Goal: Information Seeking & Learning: Compare options

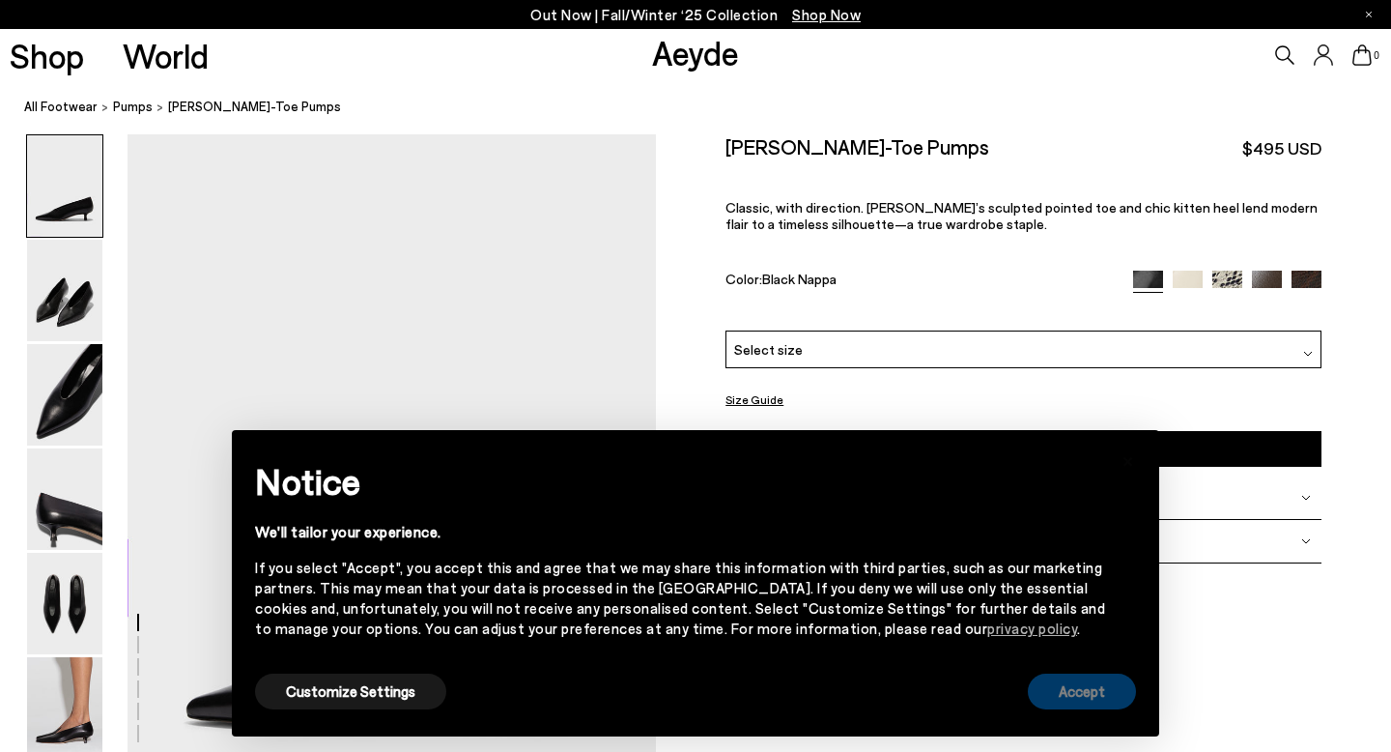
click at [1090, 696] on button "Accept" at bounding box center [1082, 691] width 108 height 36
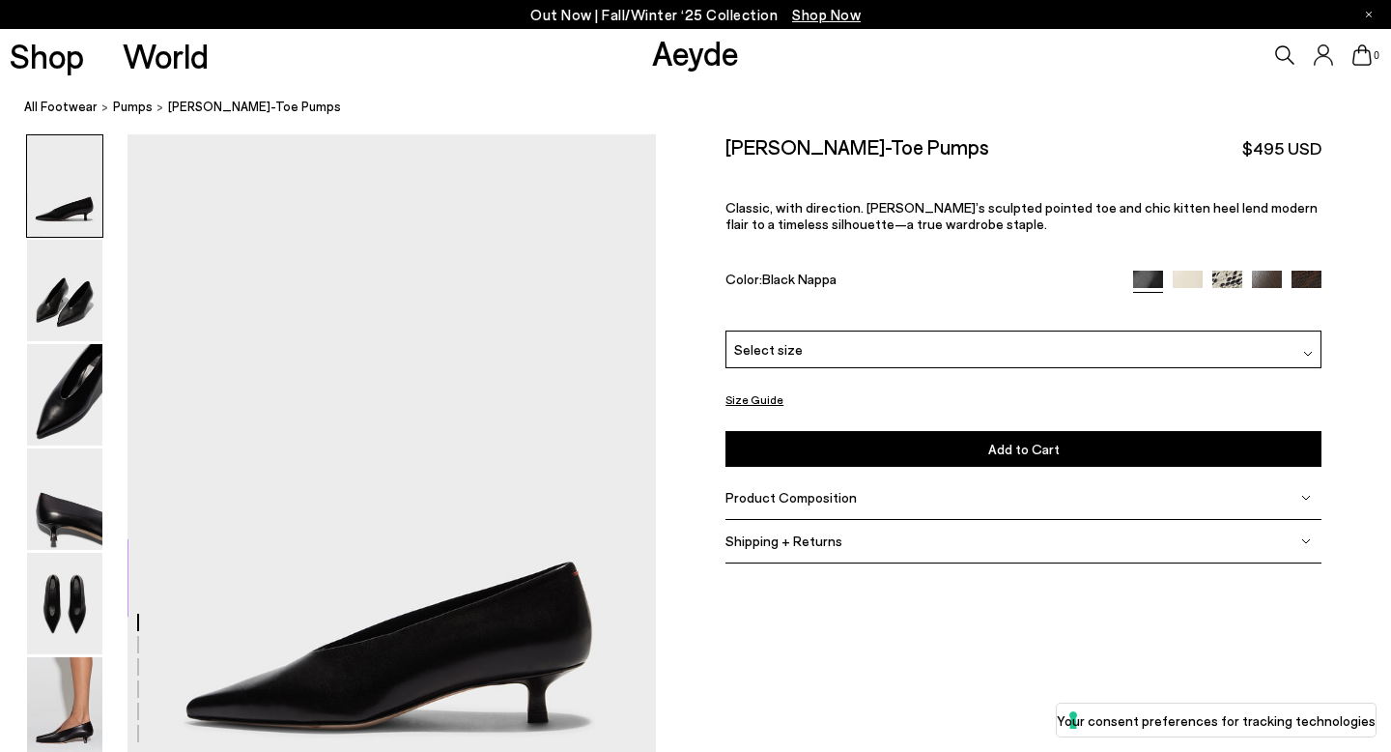
click at [1300, 281] on img at bounding box center [1307, 286] width 30 height 30
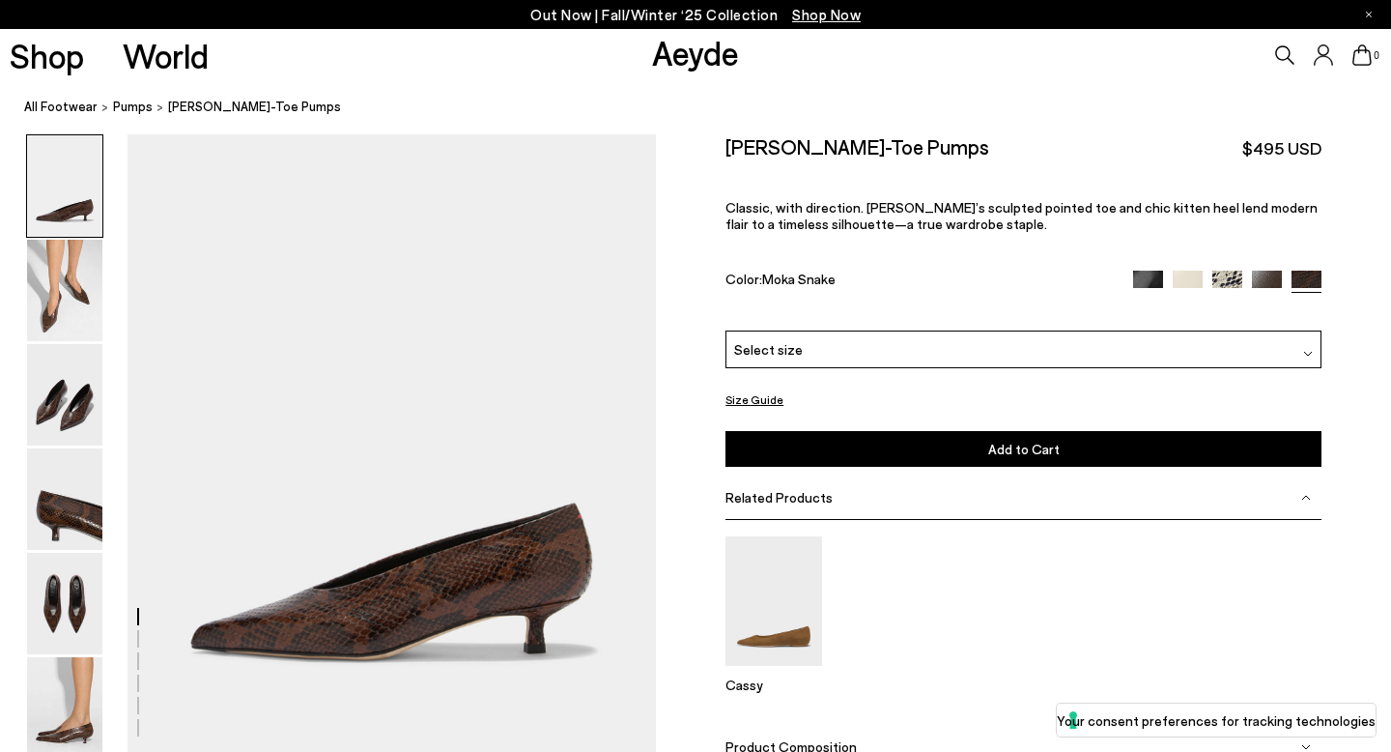
click at [1183, 275] on img at bounding box center [1188, 286] width 30 height 30
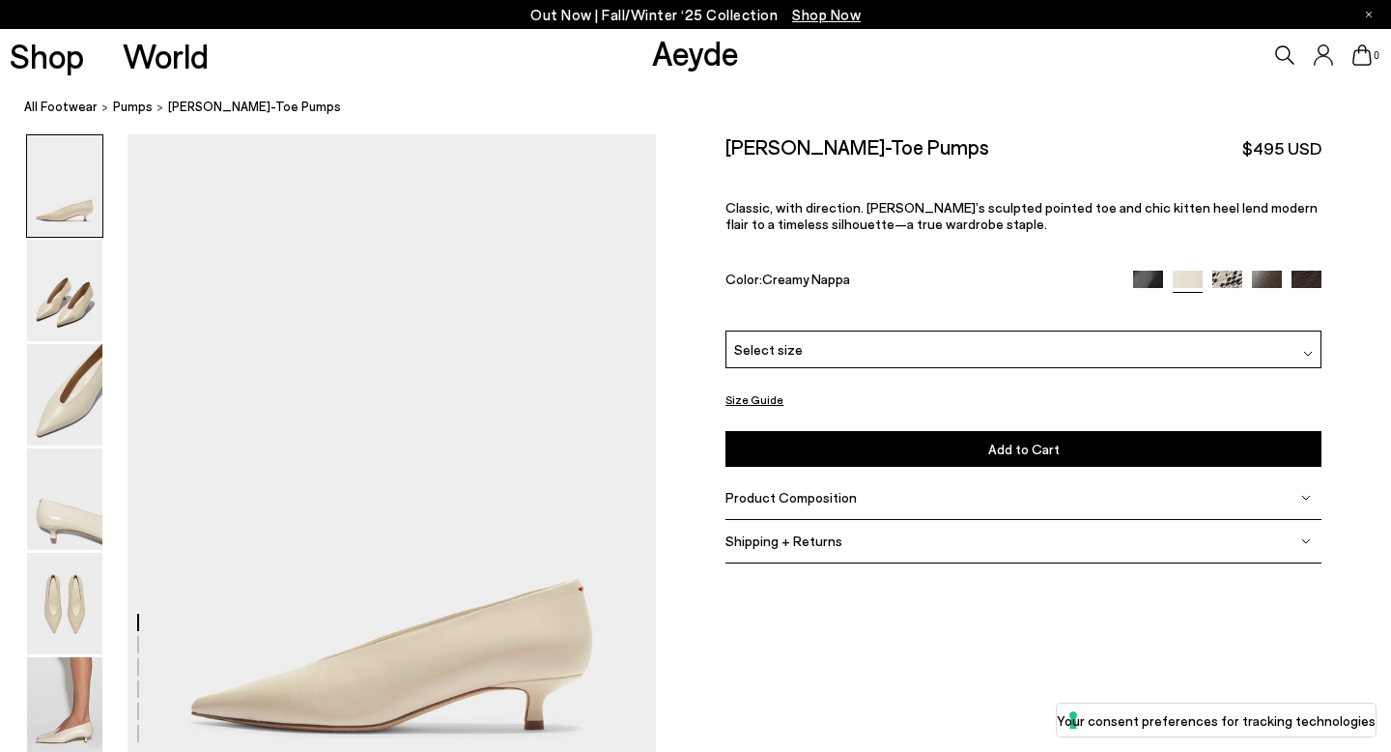
click at [1296, 281] on img at bounding box center [1307, 286] width 30 height 30
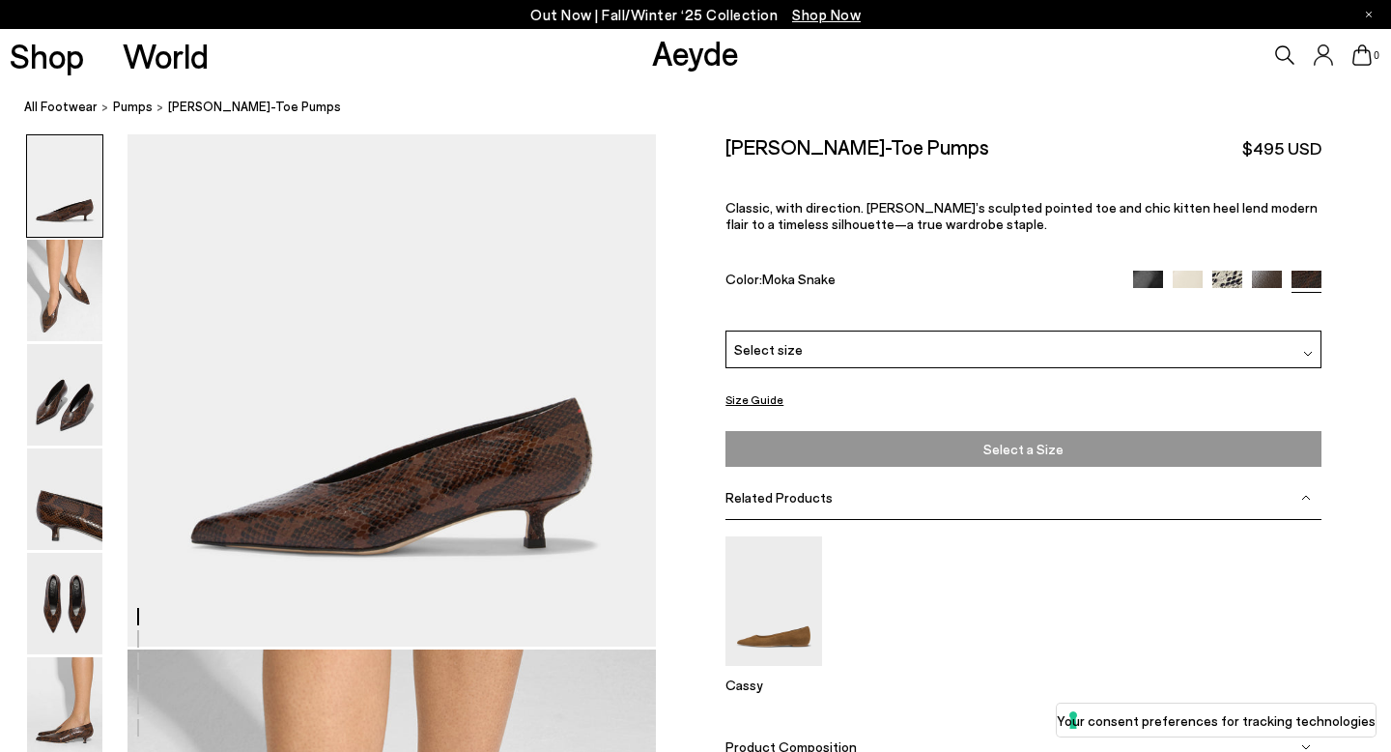
scroll to position [114, 0]
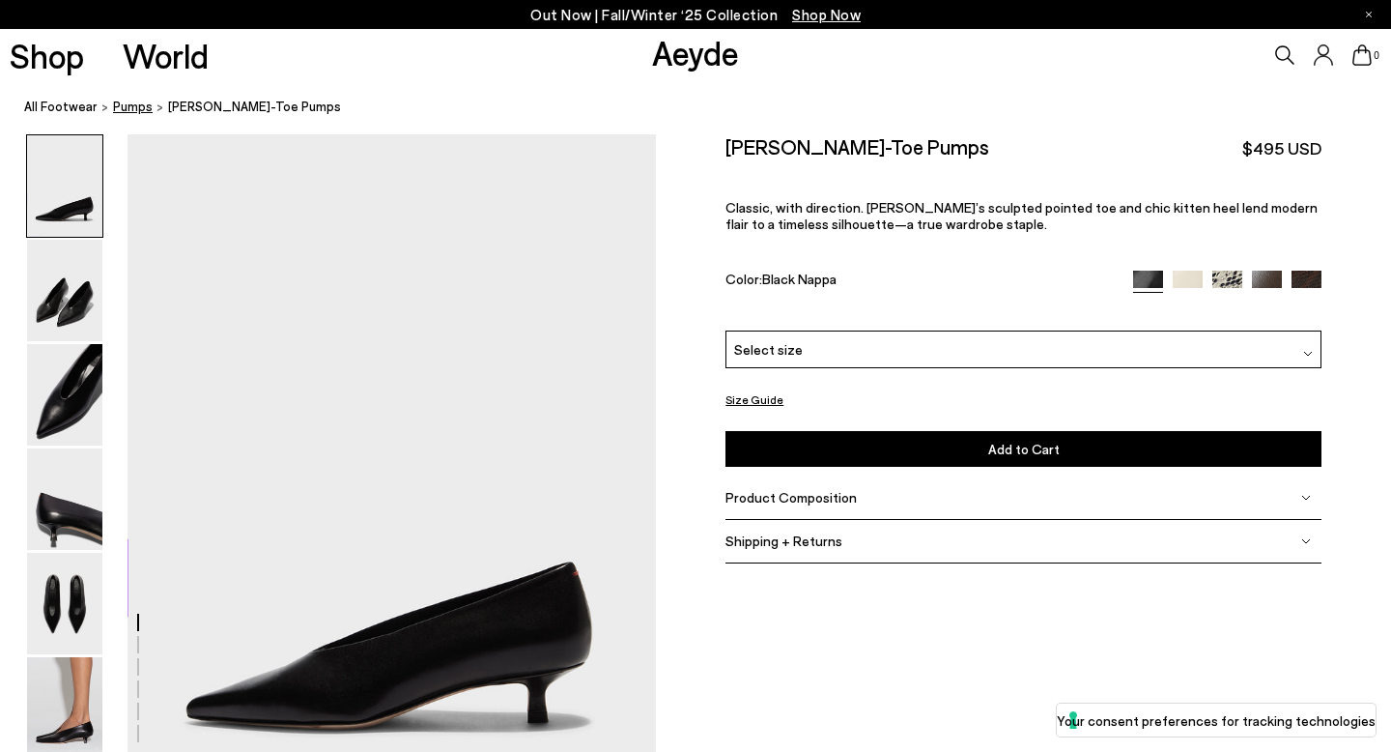
click at [126, 102] on span "pumps" at bounding box center [133, 106] width 40 height 15
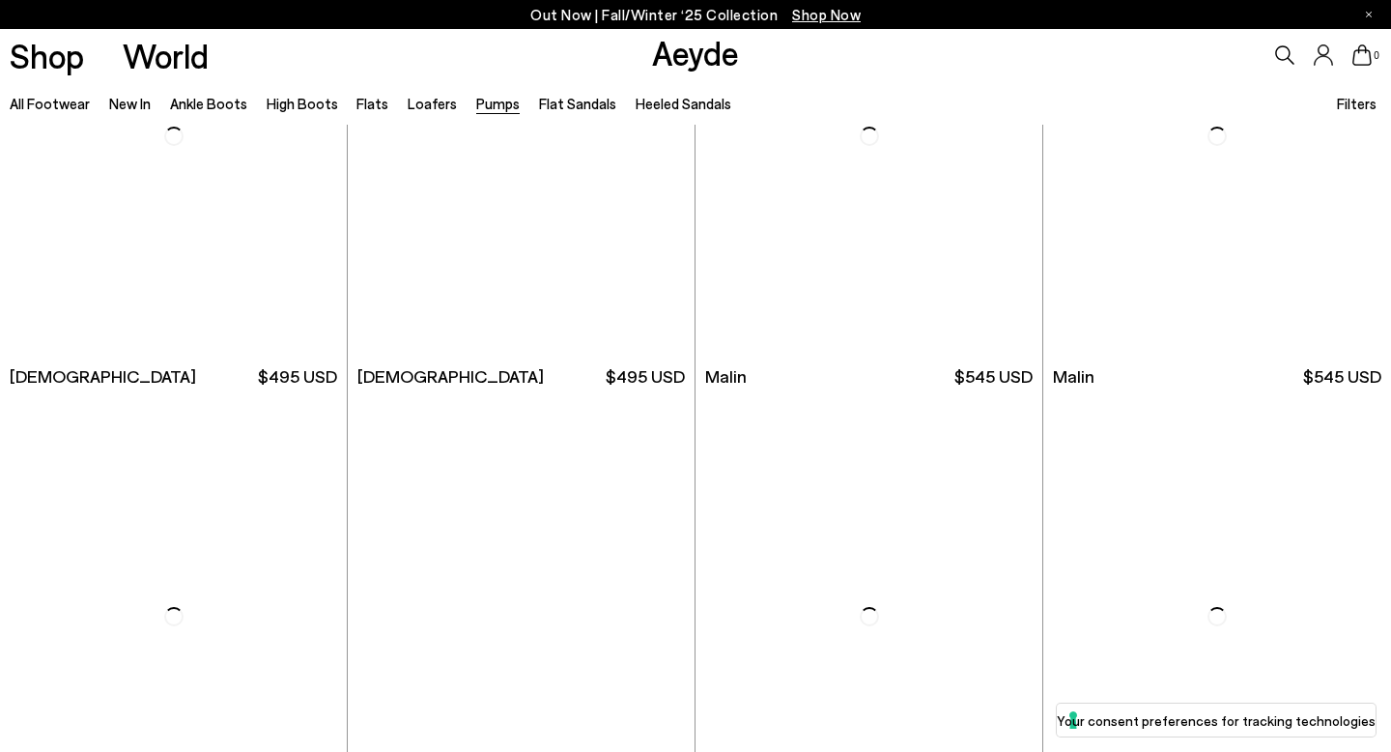
scroll to position [3074, 0]
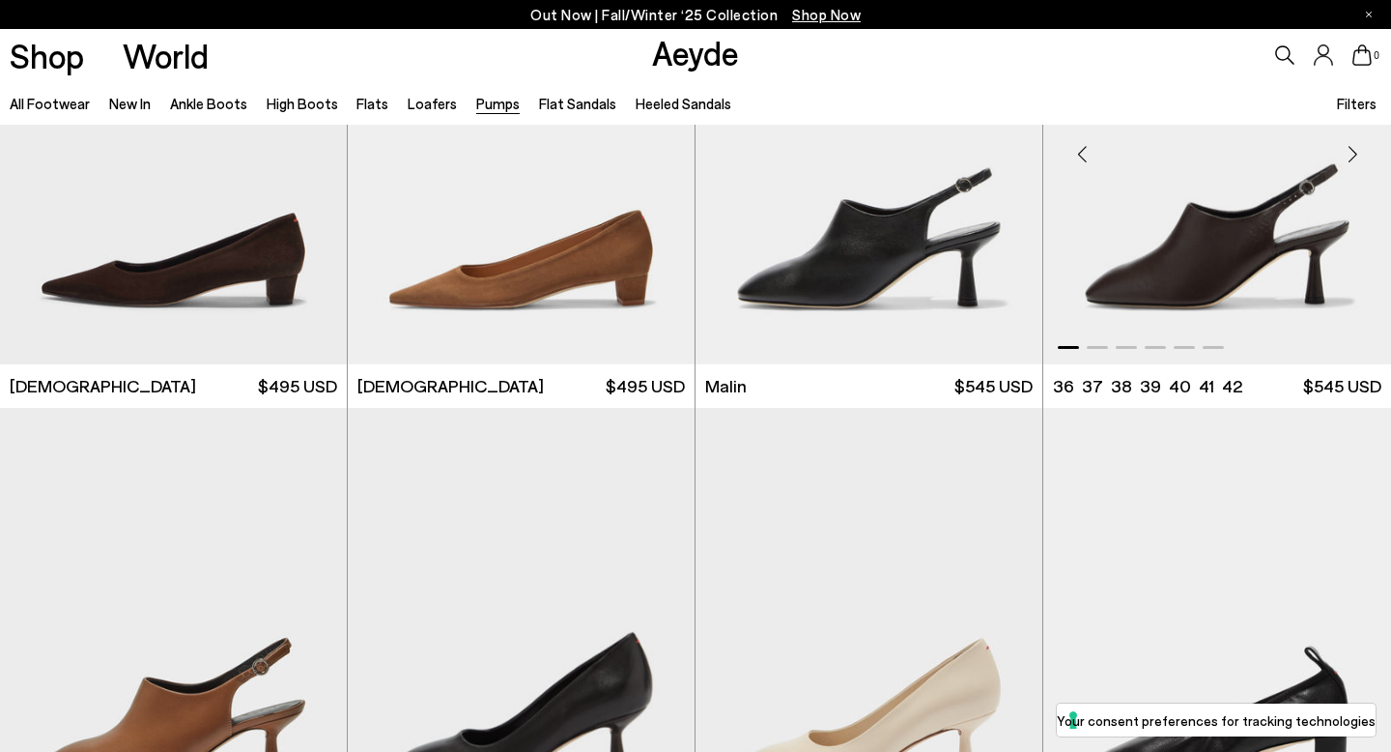
click at [1178, 268] on img "1 / 6" at bounding box center [1217, 147] width 348 height 436
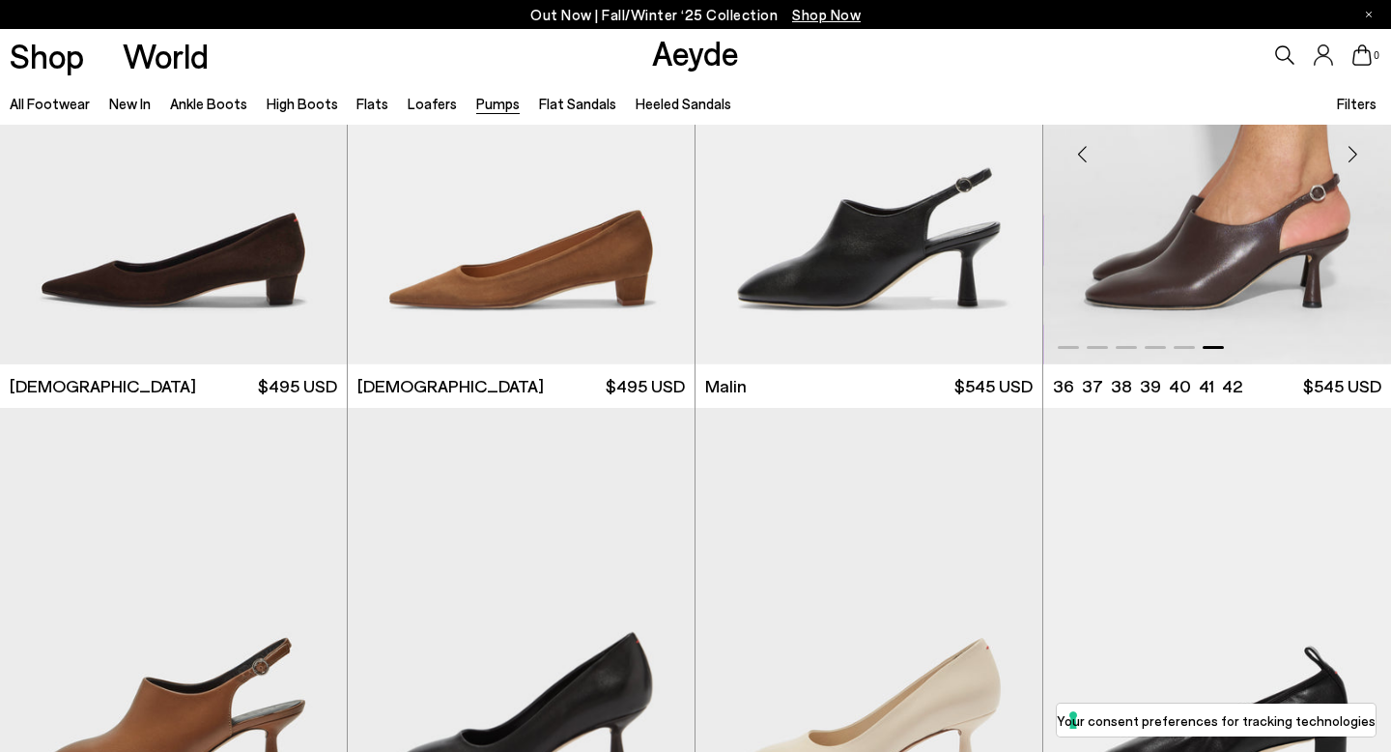
click at [1167, 267] on div at bounding box center [1217, 147] width 348 height 436
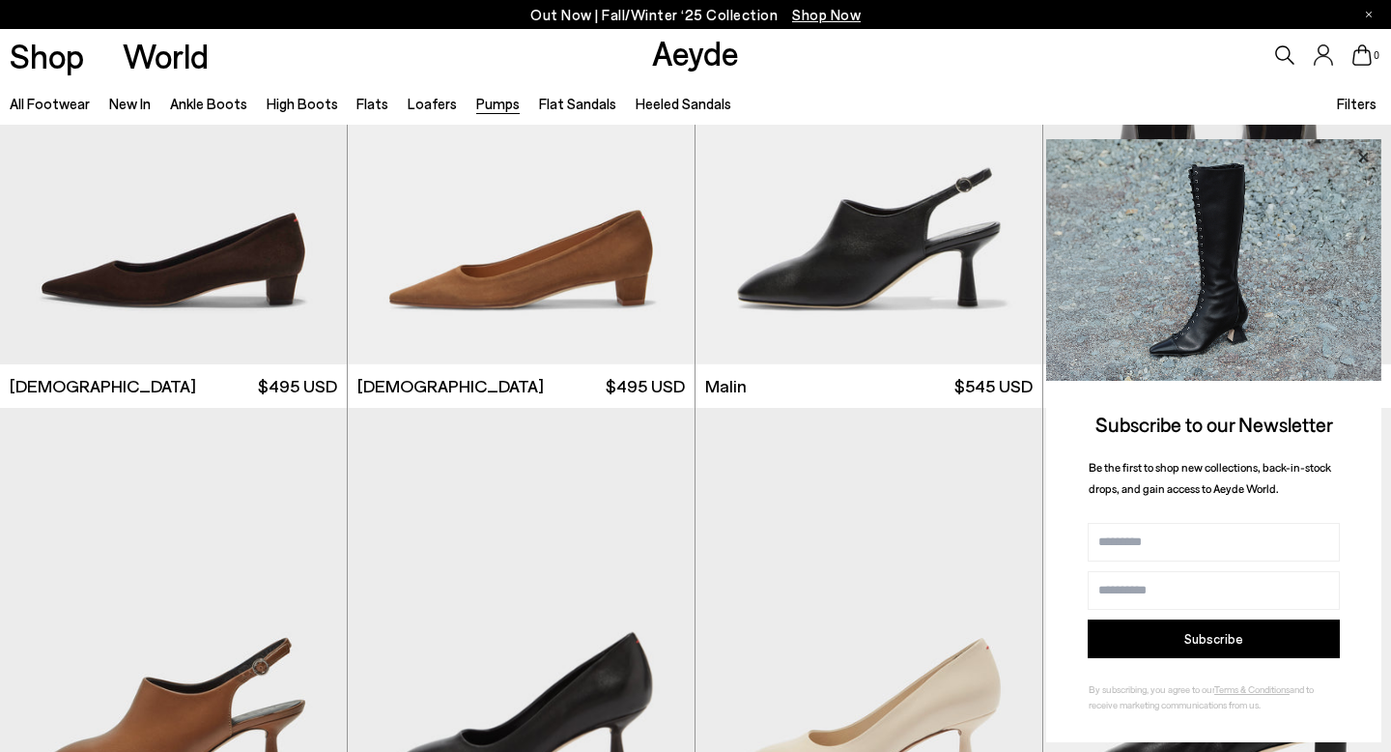
click at [1355, 157] on icon at bounding box center [1363, 157] width 25 height 25
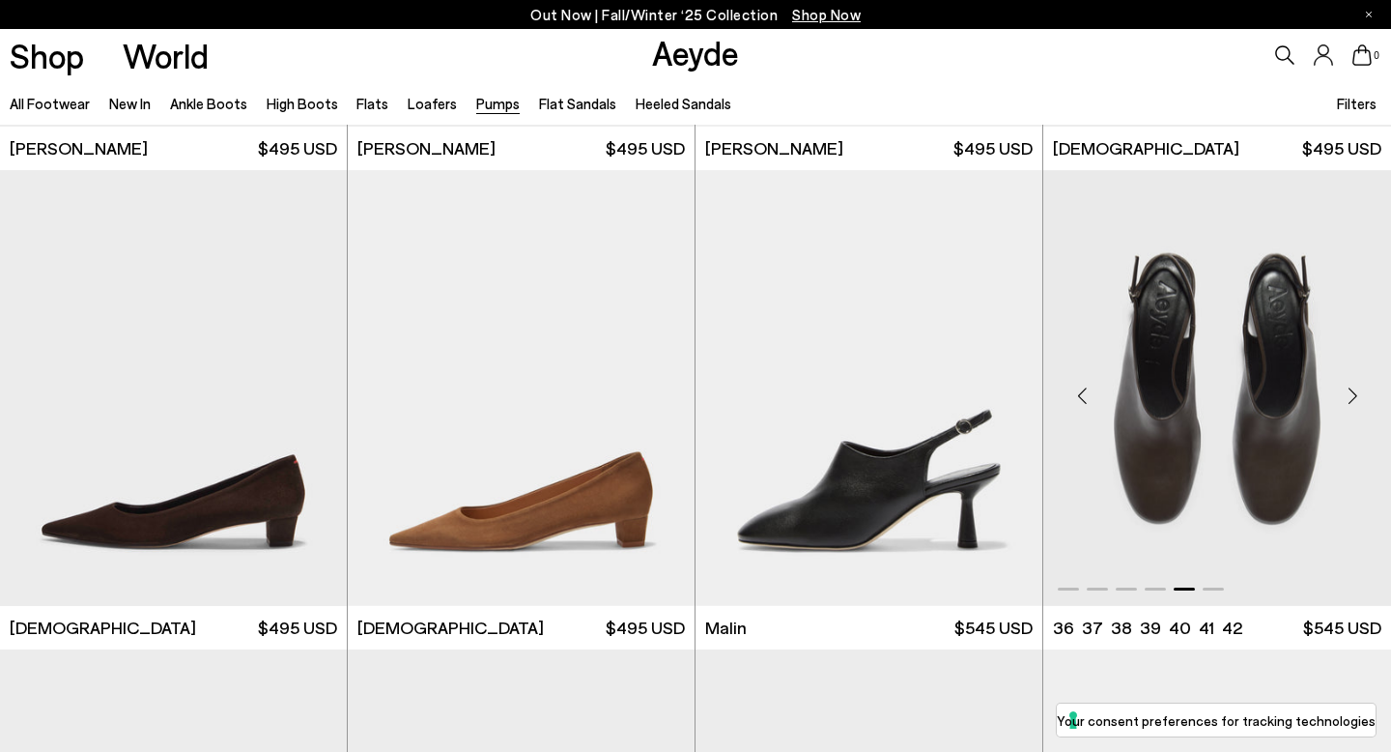
scroll to position [2822, 0]
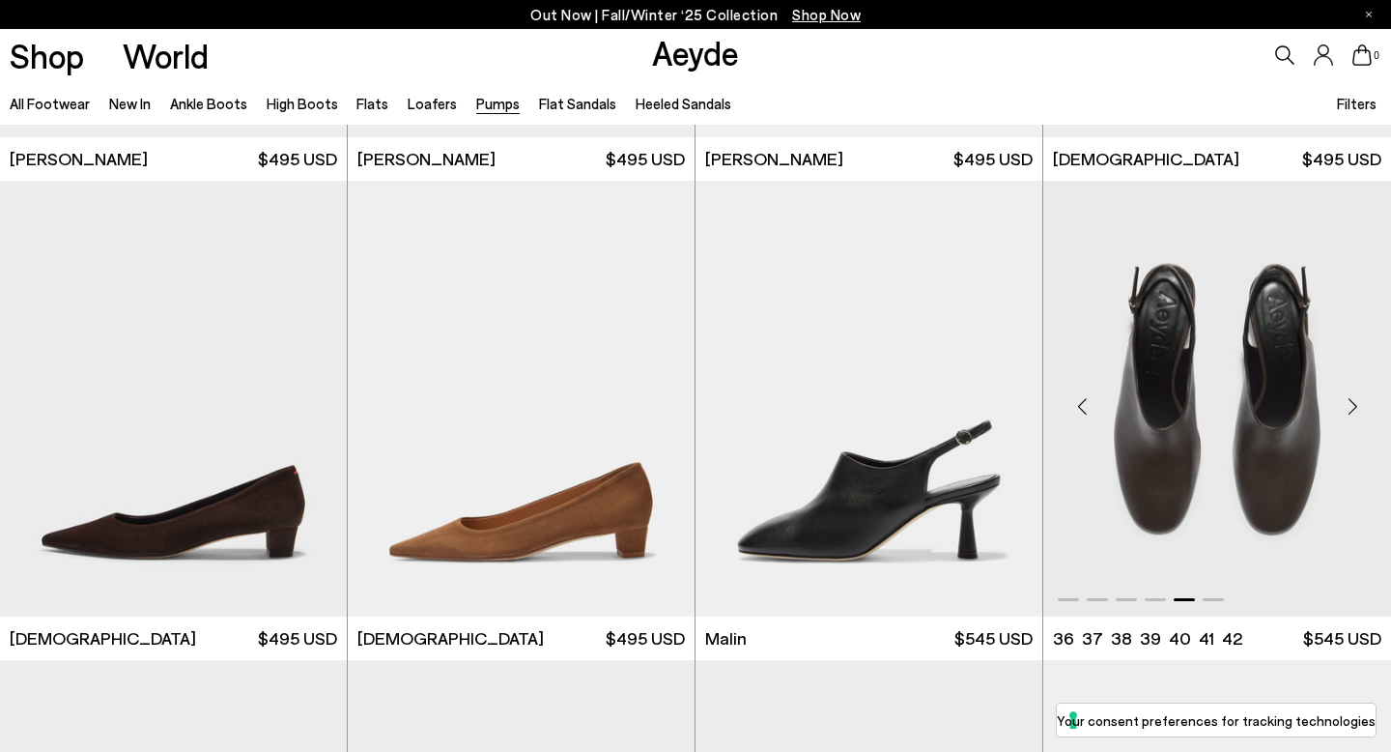
click at [1144, 259] on img "5 / 6" at bounding box center [1217, 399] width 348 height 436
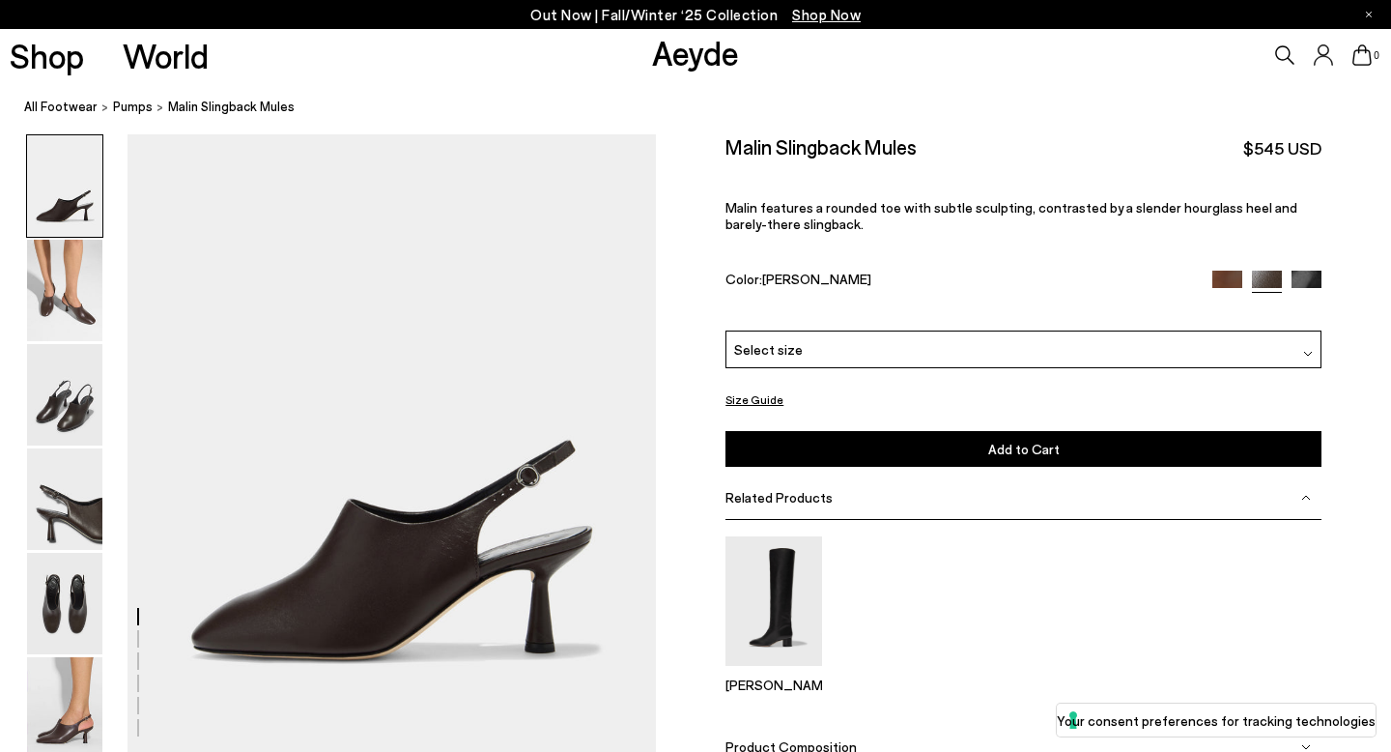
click at [1226, 278] on img at bounding box center [1227, 286] width 30 height 30
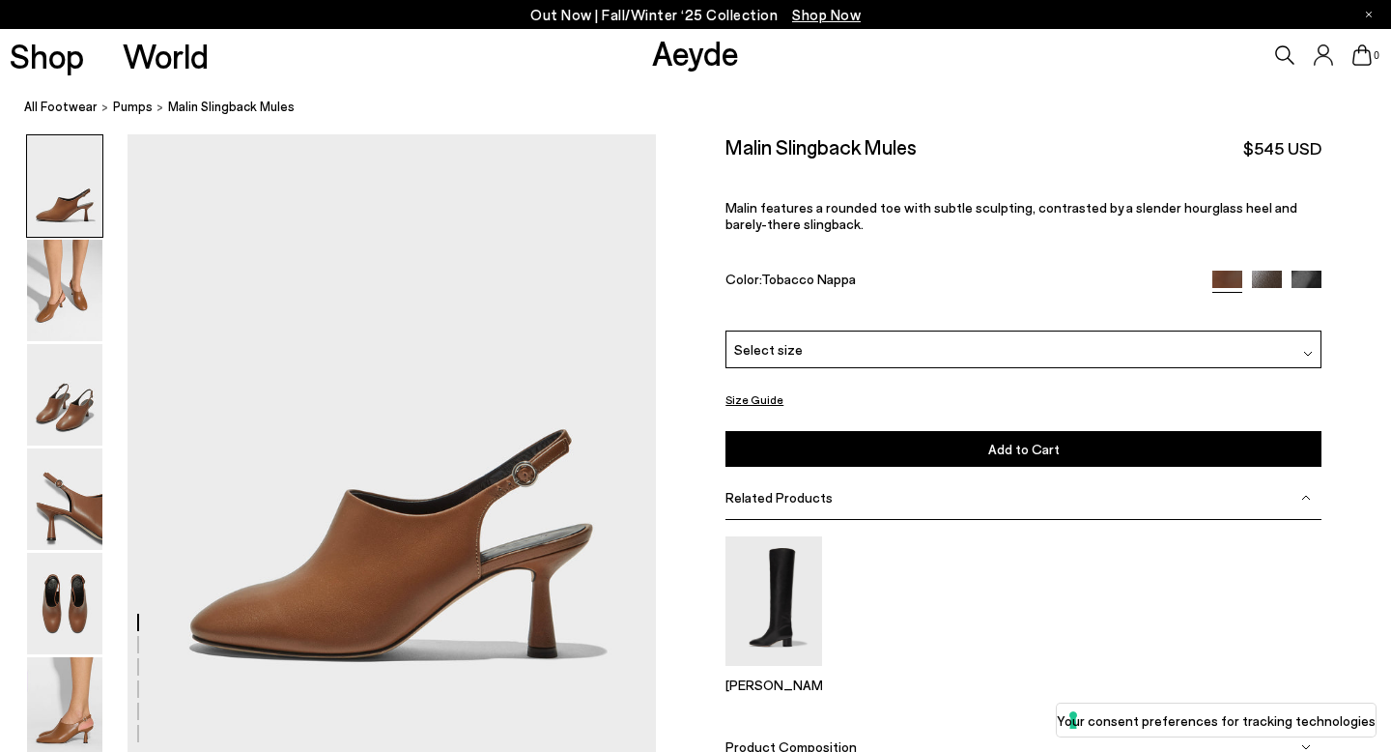
scroll to position [79, 0]
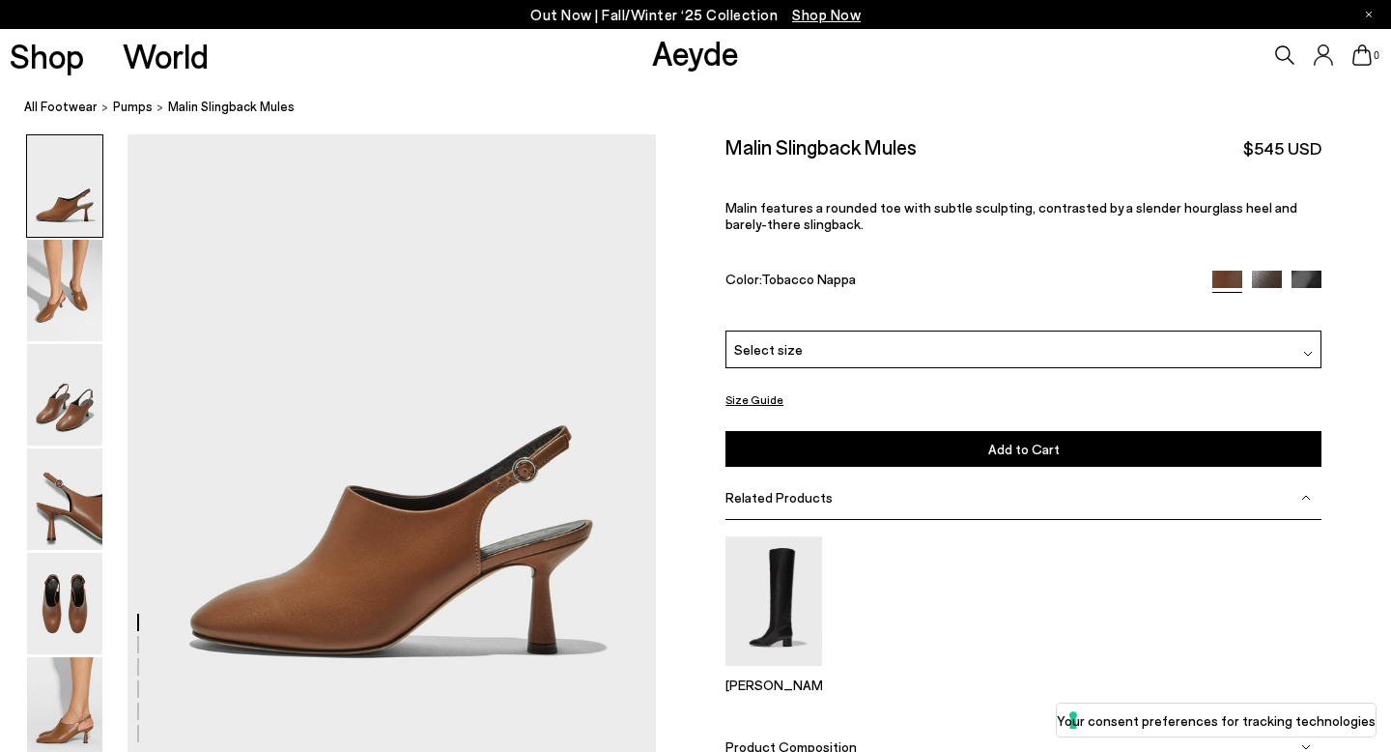
click at [1271, 278] on img at bounding box center [1267, 285] width 30 height 30
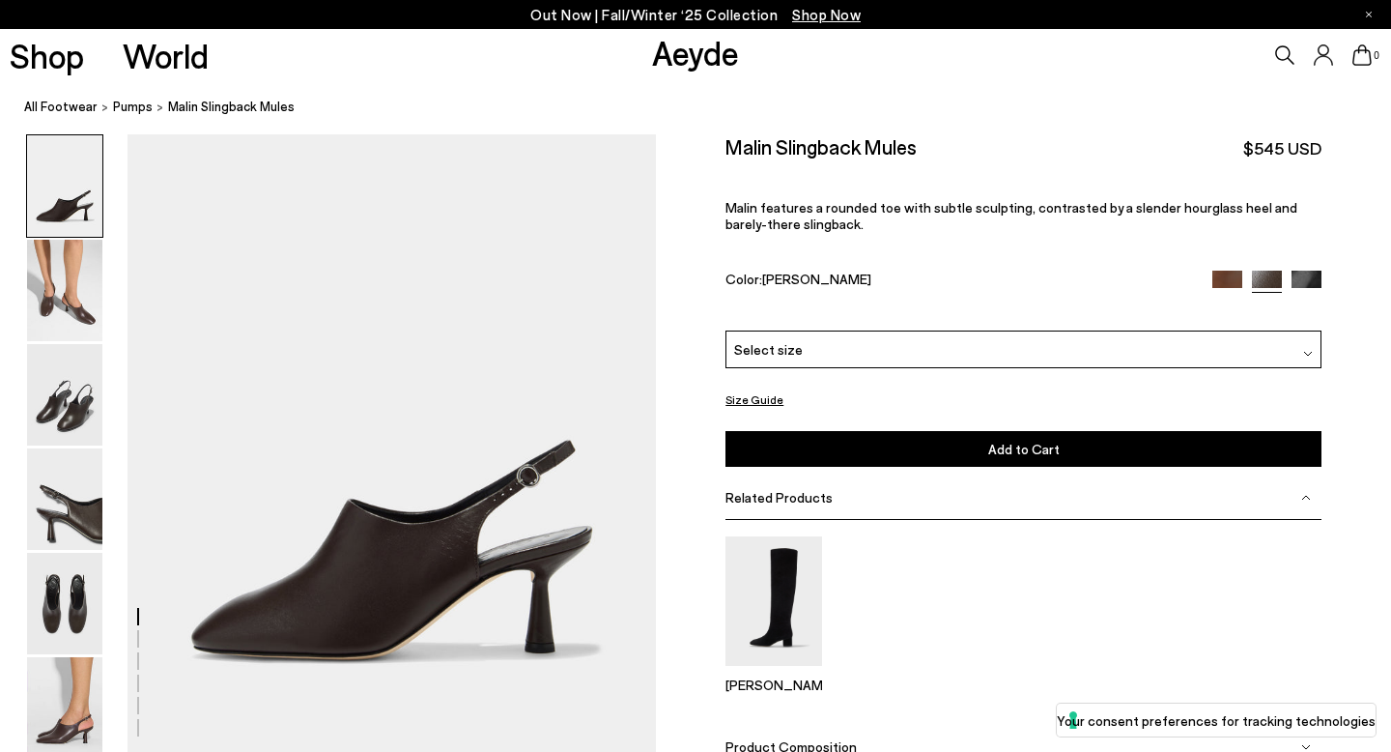
click at [1309, 283] on img at bounding box center [1307, 286] width 30 height 30
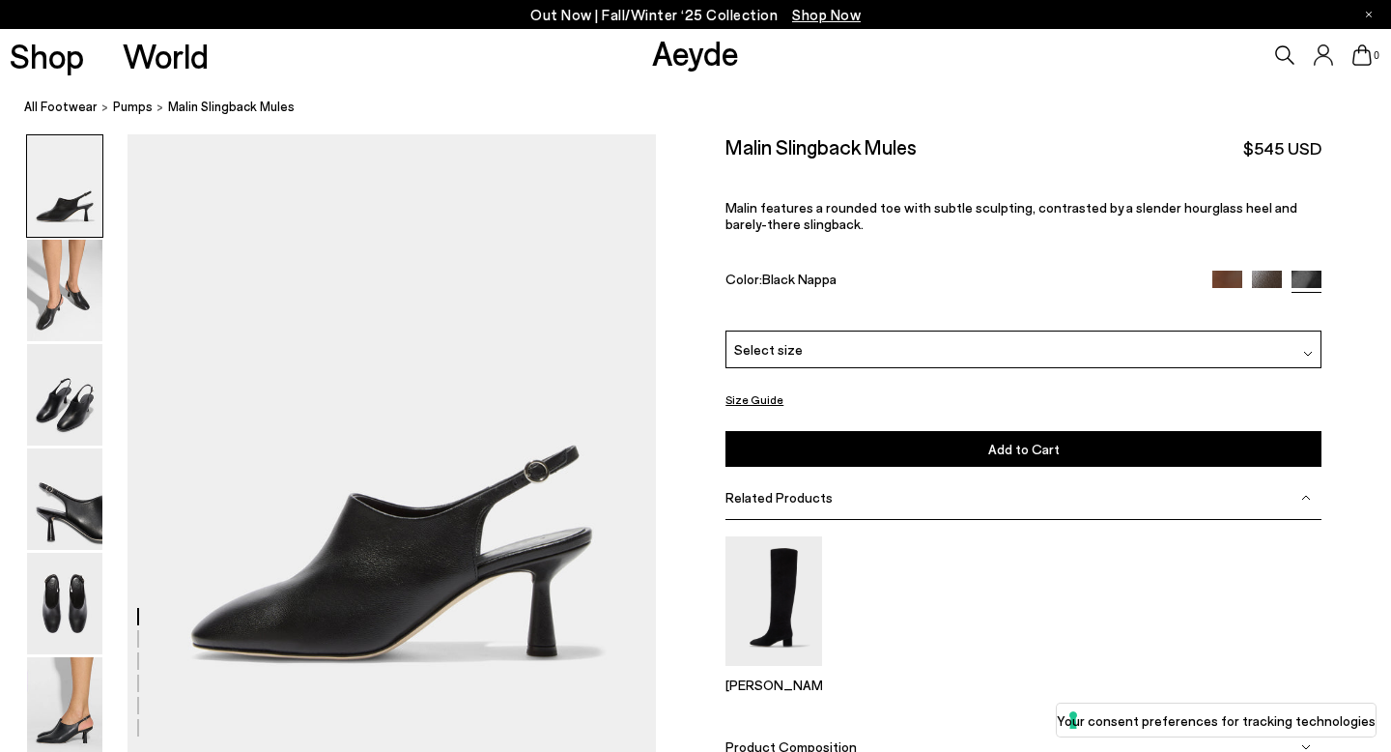
click at [1264, 271] on img at bounding box center [1267, 286] width 30 height 30
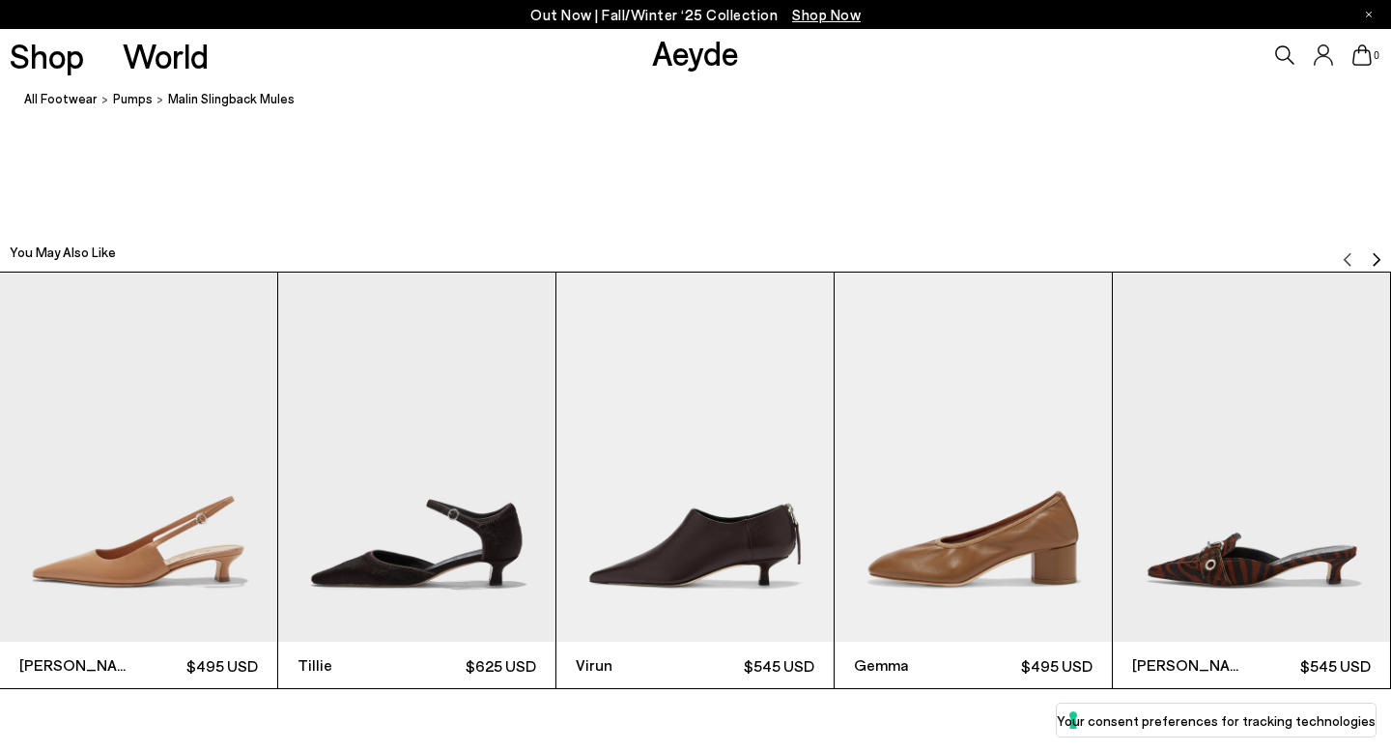
scroll to position [4192, 0]
